Goal: Find specific page/section: Find specific page/section

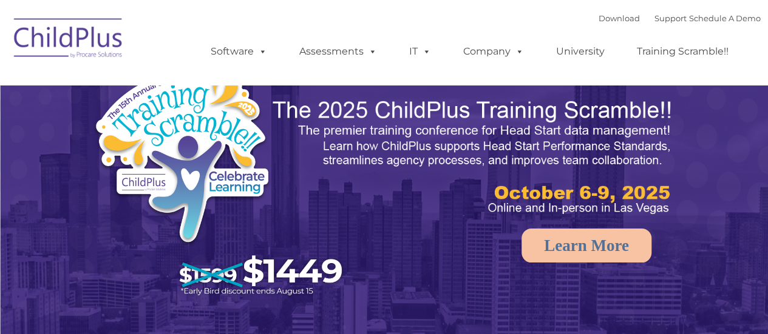
select select "MEDIUM"
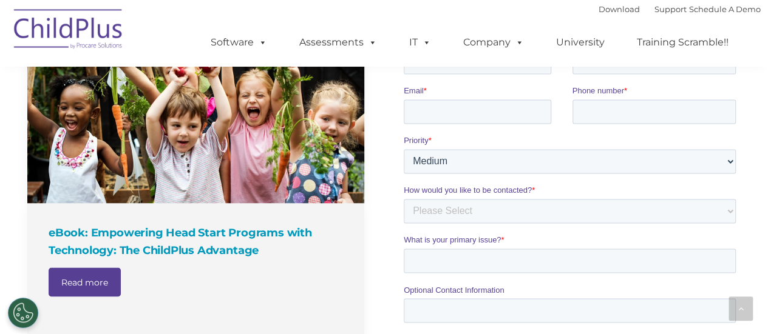
scroll to position [960, 0]
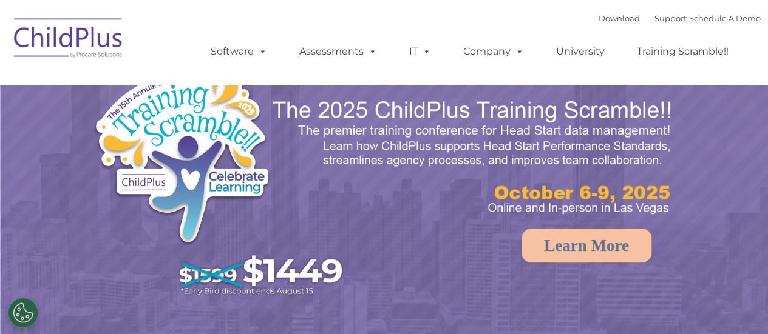
select select "MEDIUM"
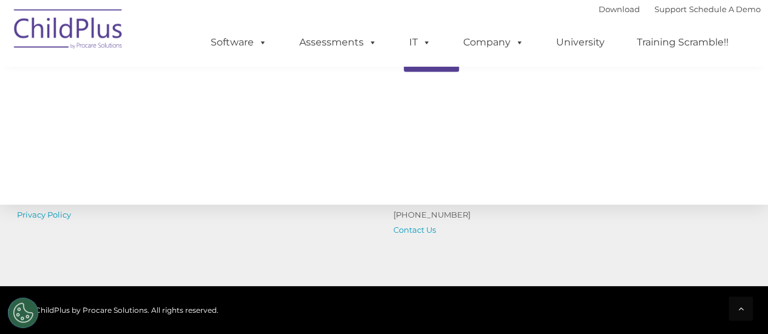
scroll to position [1481, 0]
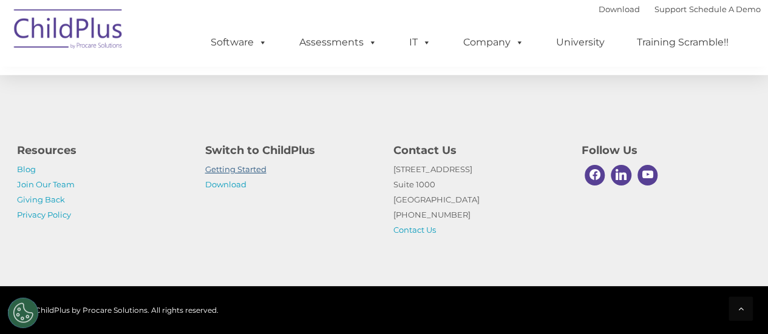
click at [223, 169] on link "Getting Started" at bounding box center [235, 169] width 61 height 10
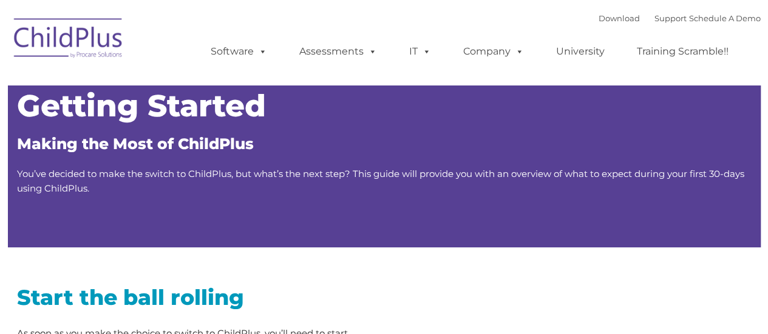
type input ""
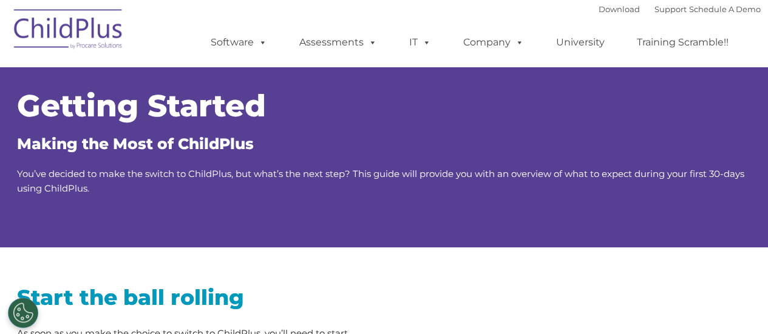
click at [75, 31] on img at bounding box center [68, 31] width 121 height 61
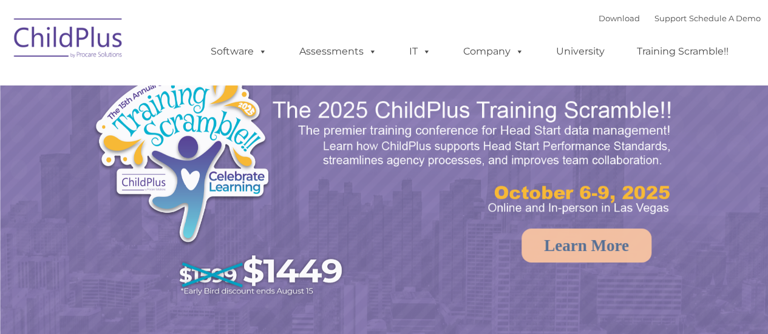
select select "MEDIUM"
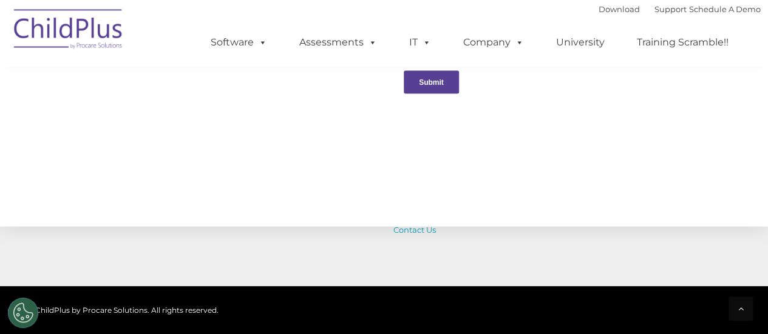
scroll to position [1332, 0]
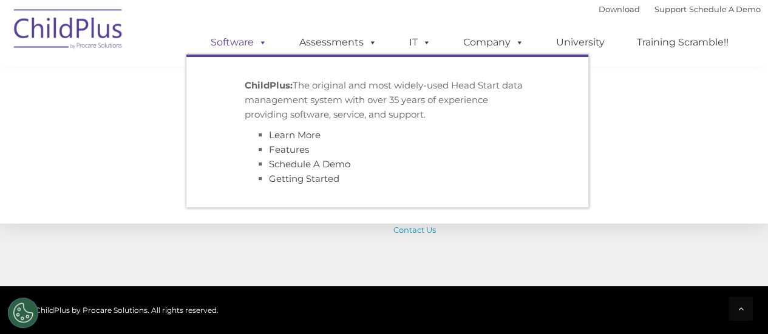
click at [240, 46] on link "Software" at bounding box center [238, 42] width 81 height 24
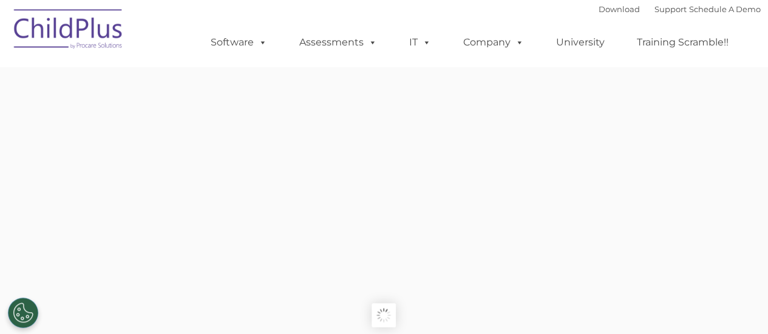
type input ""
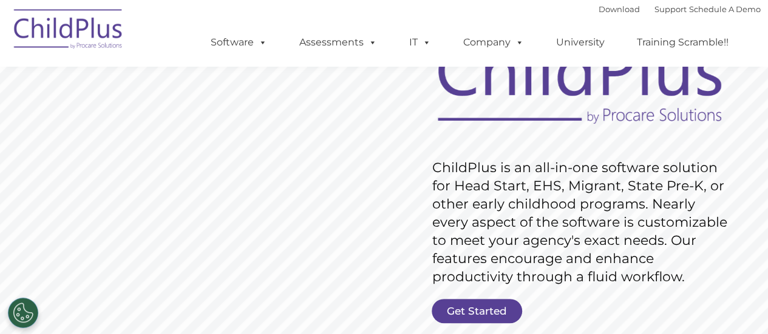
scroll to position [115, 0]
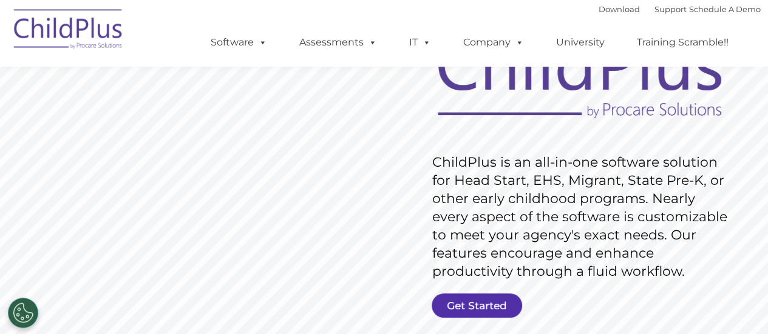
click at [487, 297] on link "Get Started" at bounding box center [476, 306] width 90 height 24
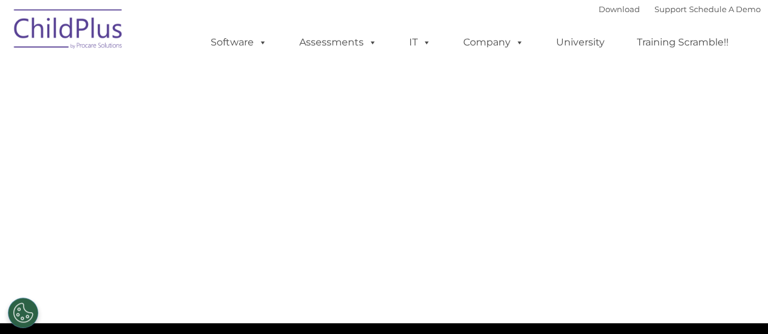
select select "MEDIUM"
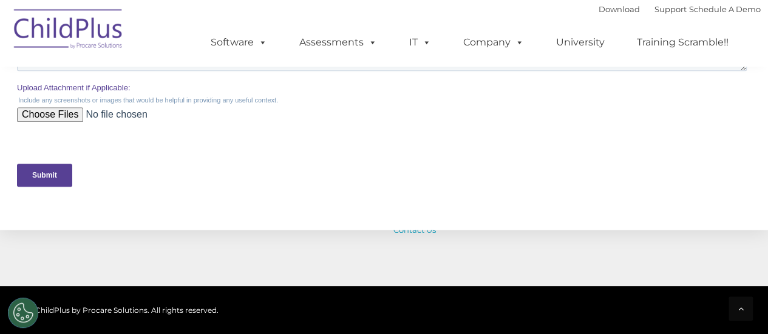
scroll to position [563, 0]
